Goal: Check status: Check status

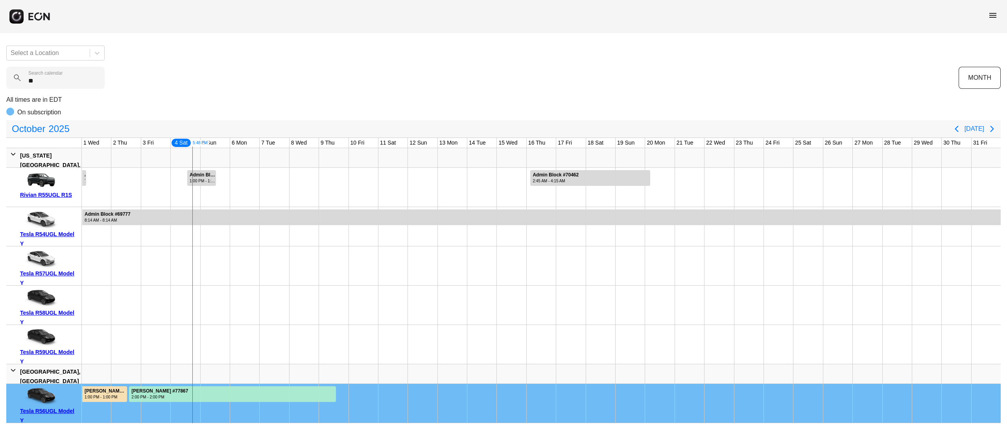
type calendar "***"
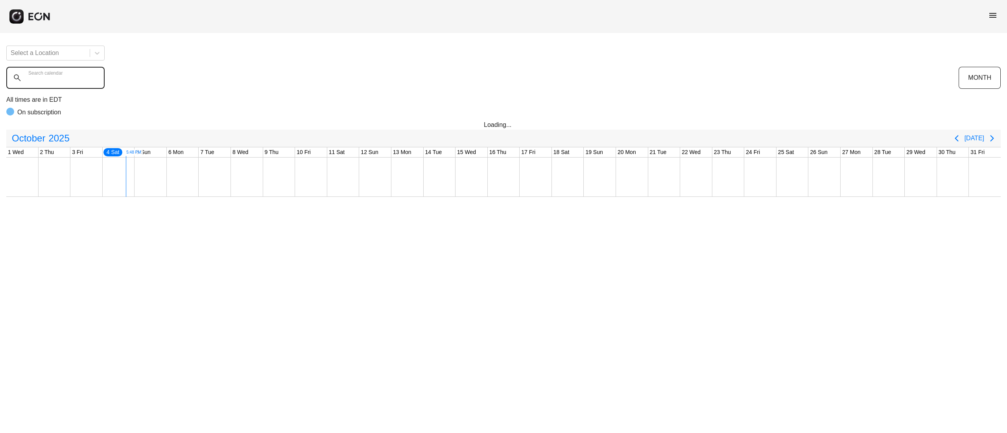
click at [41, 71] on div "Search calendar" at bounding box center [482, 78] width 952 height 22
type calendar "******"
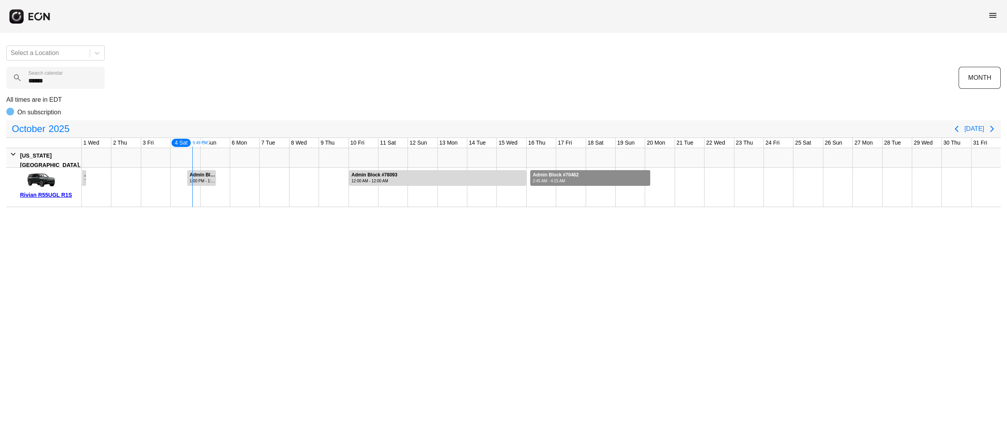
click at [576, 174] on div "Admin Block #70462" at bounding box center [555, 175] width 46 height 6
